Goal: Check status: Check status

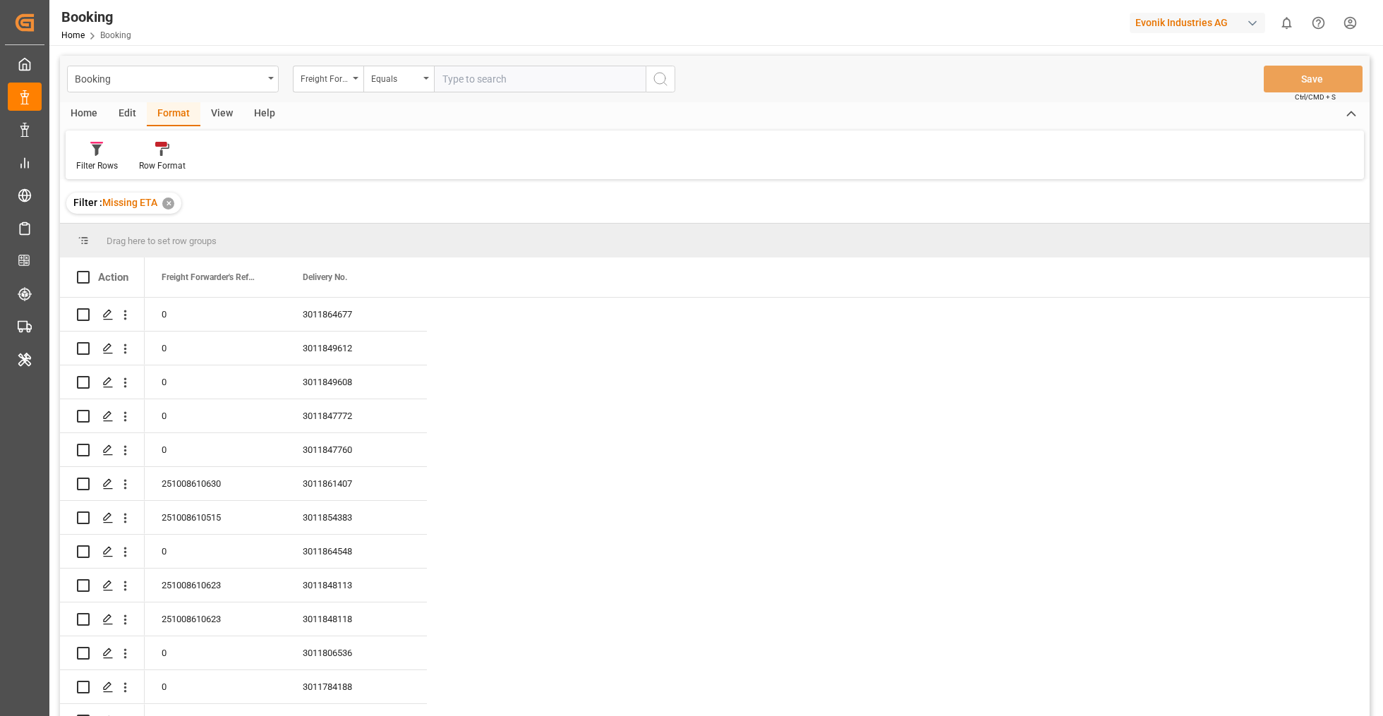
scroll to position [2519, 0]
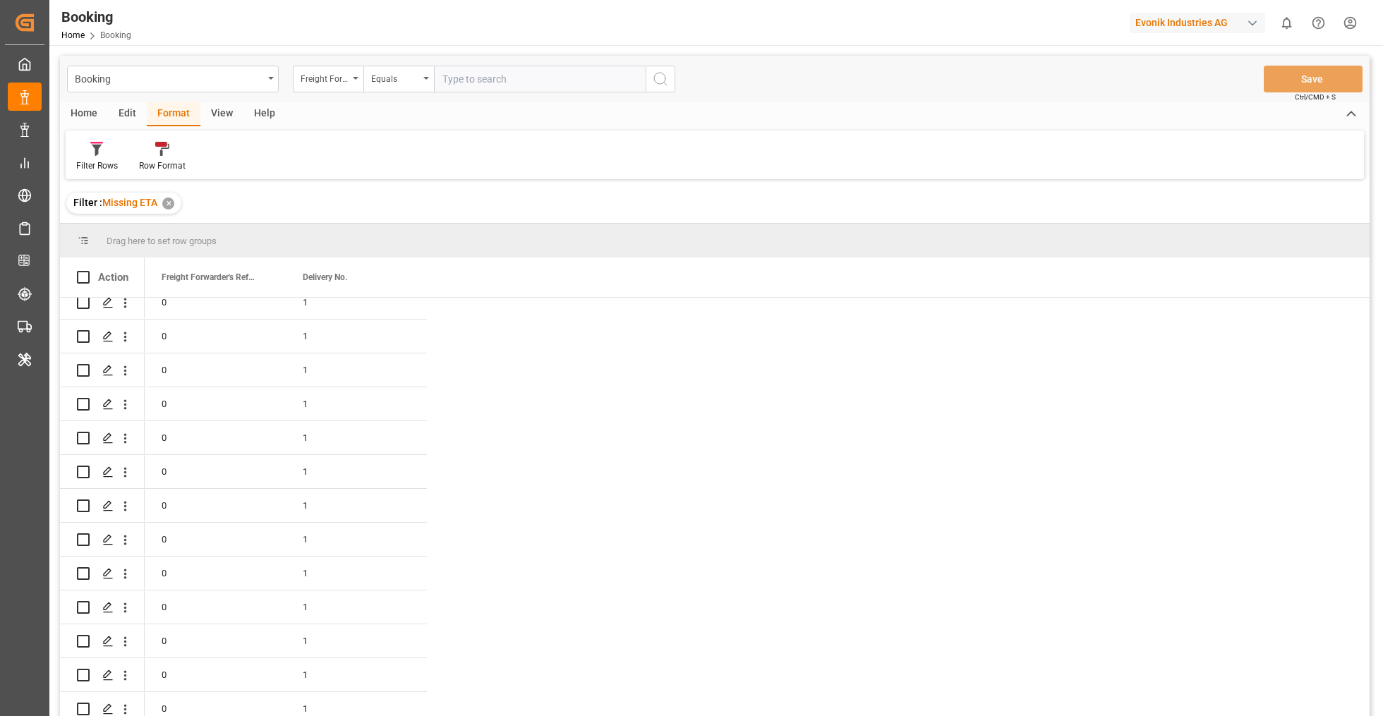
click at [171, 205] on div "✕" at bounding box center [168, 204] width 12 height 12
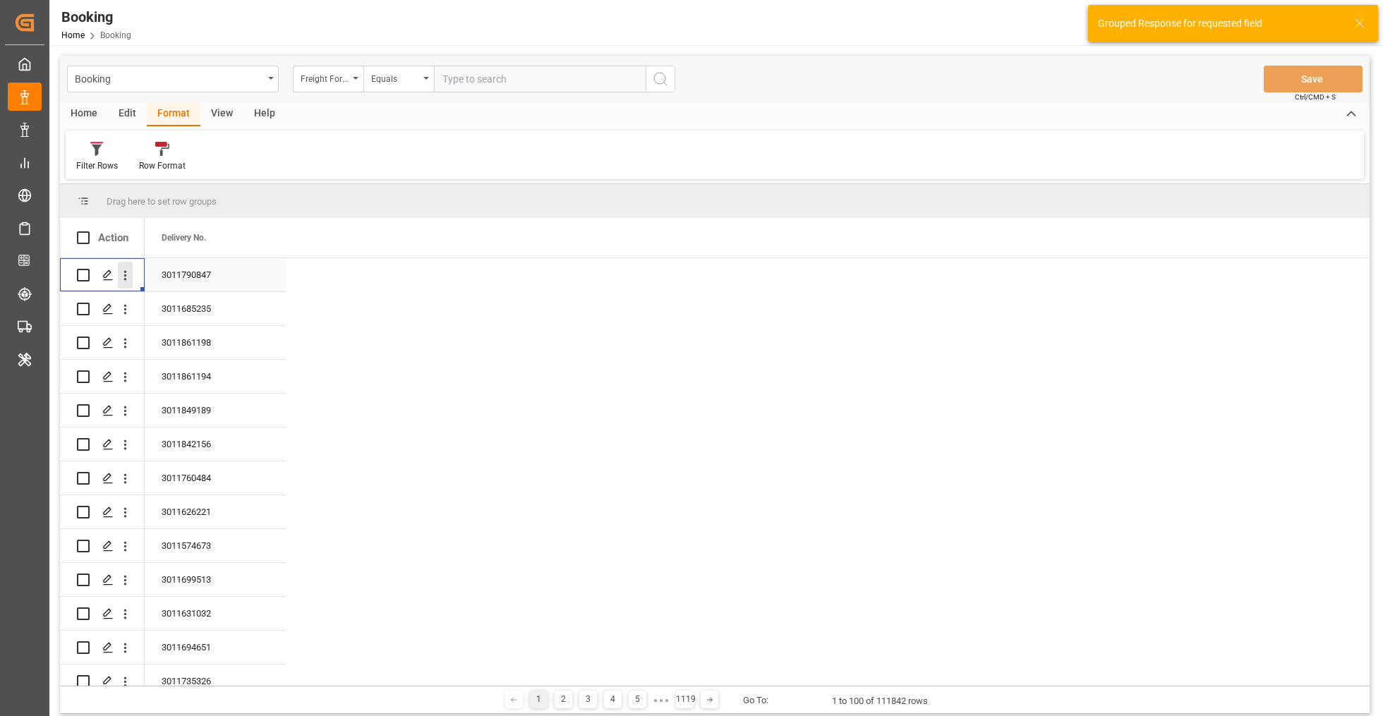
click at [128, 275] on icon "open menu" at bounding box center [125, 275] width 15 height 15
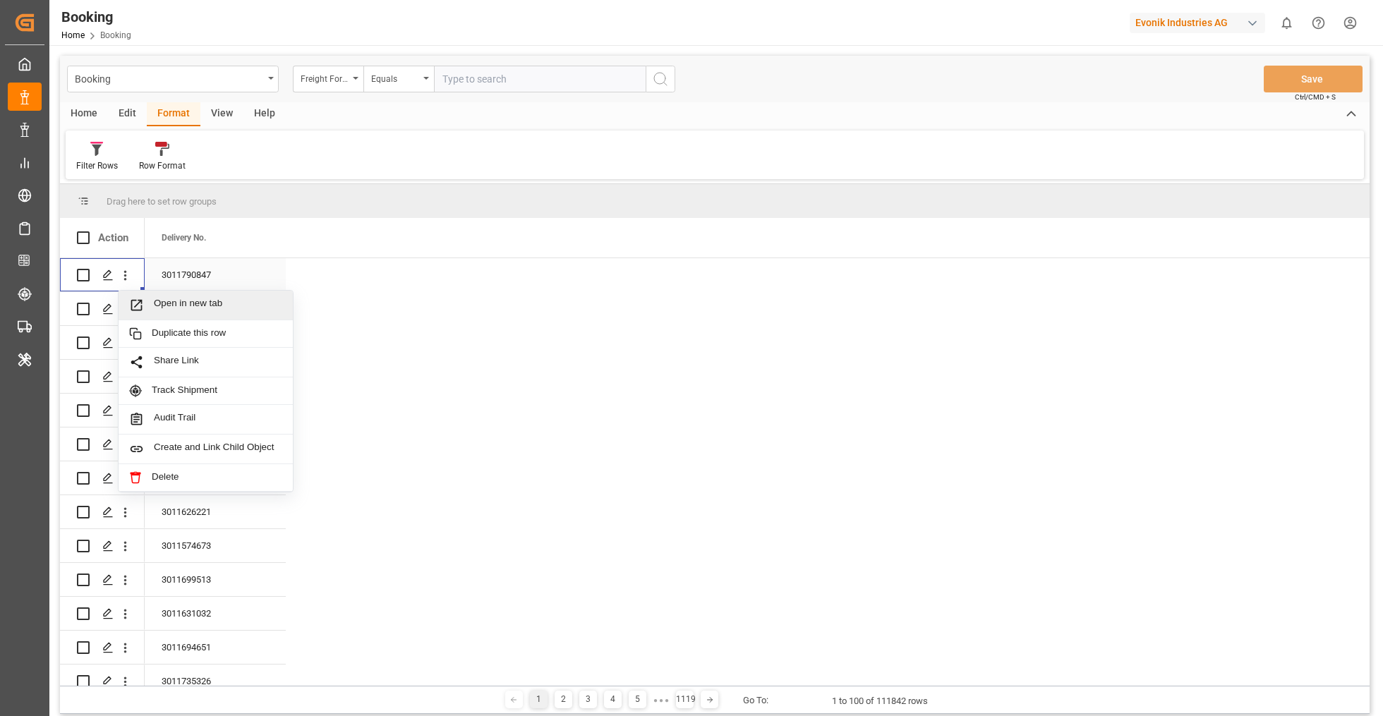
click at [149, 306] on span "Press SPACE to select this row." at bounding box center [141, 305] width 25 height 15
